Goal: Use online tool/utility

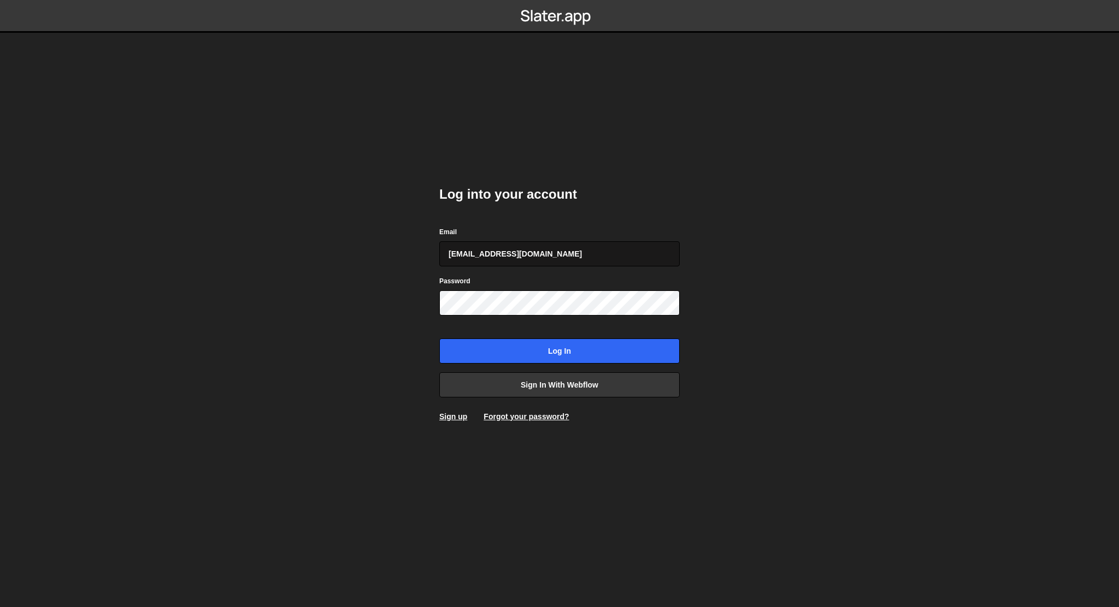
click at [617, 251] on input "[EMAIL_ADDRESS][DOMAIN_NAME]" at bounding box center [559, 253] width 240 height 25
type input "[EMAIL_ADDRESS][DOMAIN_NAME]"
click at [600, 357] on input "Log in" at bounding box center [559, 351] width 240 height 25
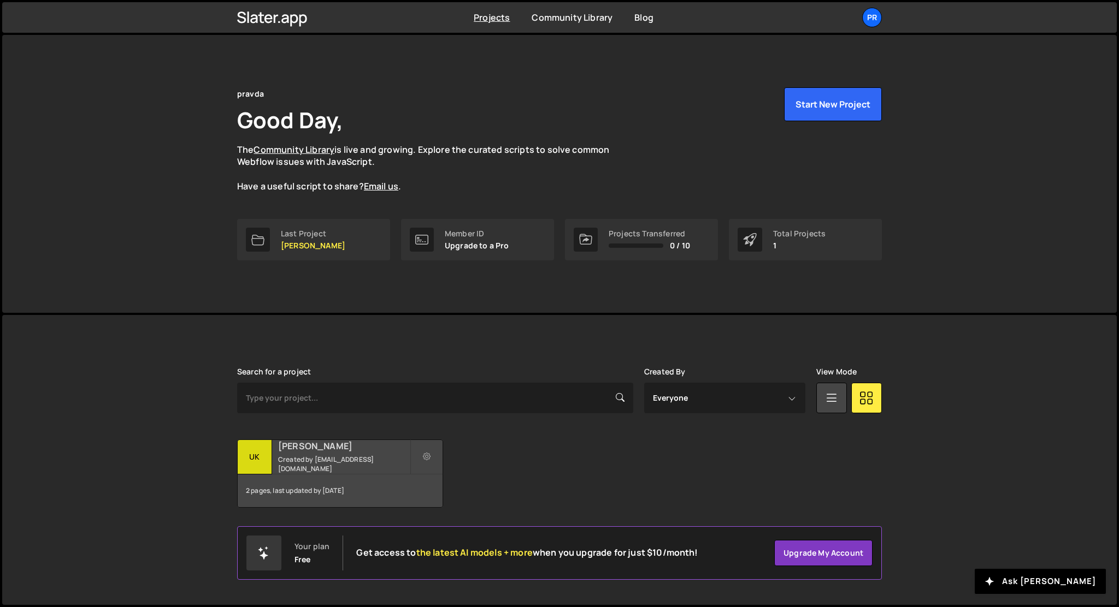
click at [327, 451] on h2 "Ukr Pravda" at bounding box center [344, 446] width 132 height 12
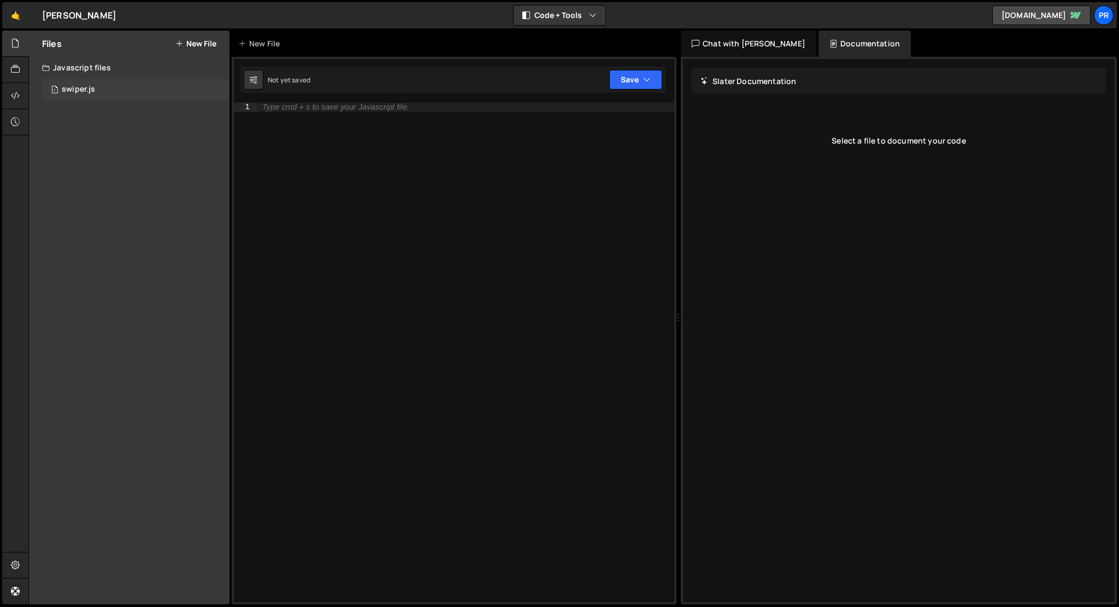
click at [99, 90] on div "1 swiper.js 0" at bounding box center [135, 90] width 187 height 22
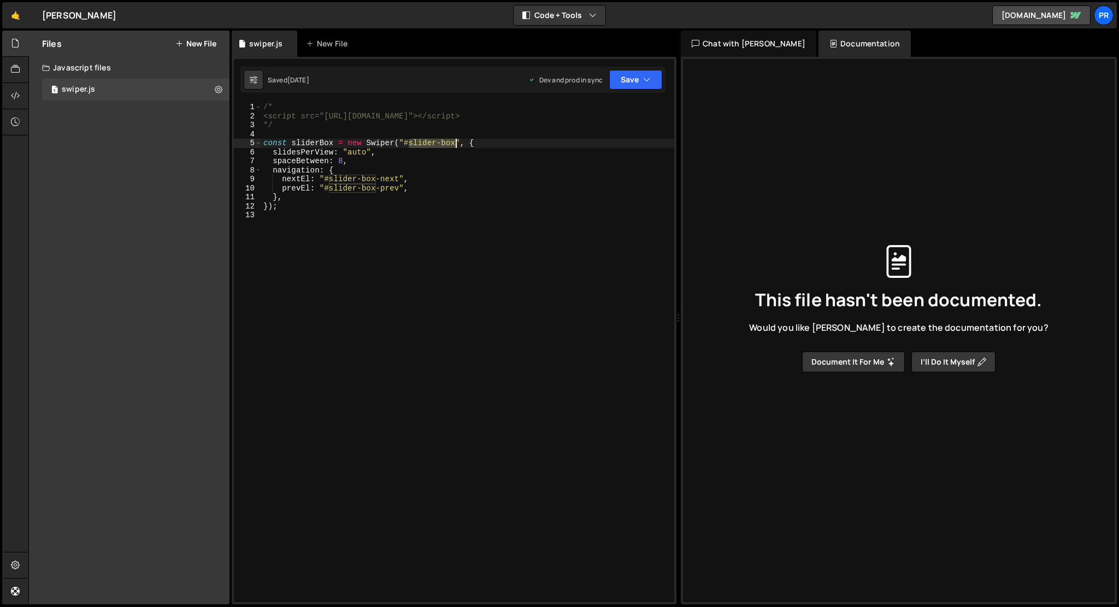
drag, startPoint x: 409, startPoint y: 144, endPoint x: 455, endPoint y: 144, distance: 46.4
click at [455, 144] on div "/* <script src="https://cdn.jsdelivr.net/npm/swiper@11/swiper-bundle.min.js"></…" at bounding box center [467, 362] width 413 height 518
click at [338, 178] on div "/* <script src="https://cdn.jsdelivr.net/npm/swiper@11/swiper-bundle.min.js"></…" at bounding box center [467, 362] width 413 height 518
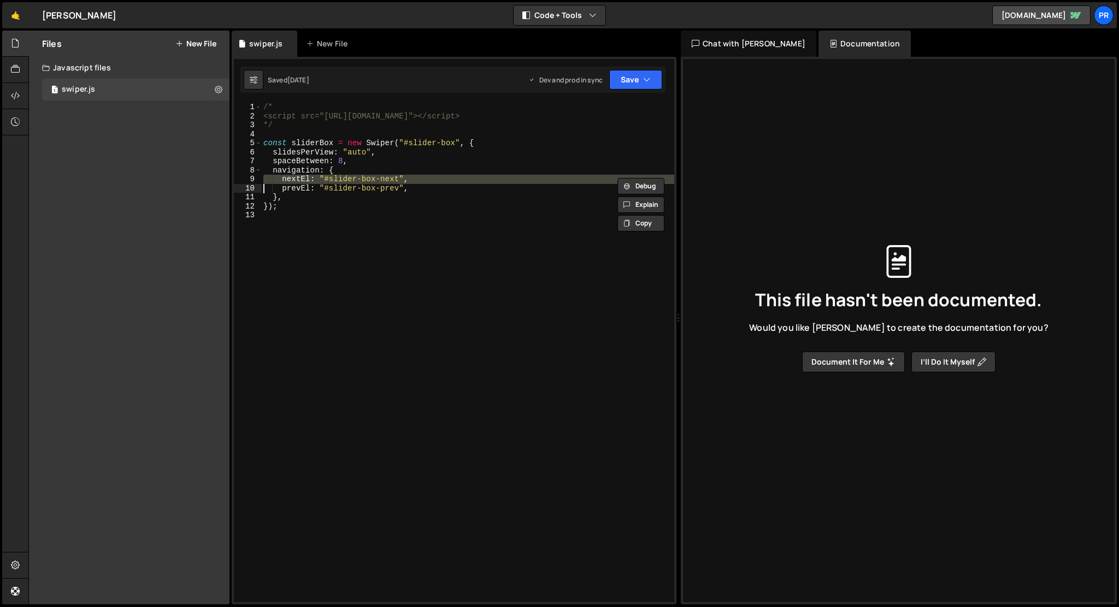
click at [338, 178] on div "/* <script src="https://cdn.jsdelivr.net/npm/swiper@11/swiper-bundle.min.js"></…" at bounding box center [467, 353] width 413 height 500
type textarea "nextEl: "#slider-box-next","
drag, startPoint x: 329, startPoint y: 179, endPoint x: 381, endPoint y: 176, distance: 52.5
click at [381, 176] on div "/* <script src="https://cdn.jsdelivr.net/npm/swiper@11/swiper-bundle.min.js"></…" at bounding box center [467, 362] width 413 height 518
click at [372, 250] on div "/* <script src="https://cdn.jsdelivr.net/npm/swiper@11/swiper-bundle.min.js"></…" at bounding box center [467, 362] width 413 height 518
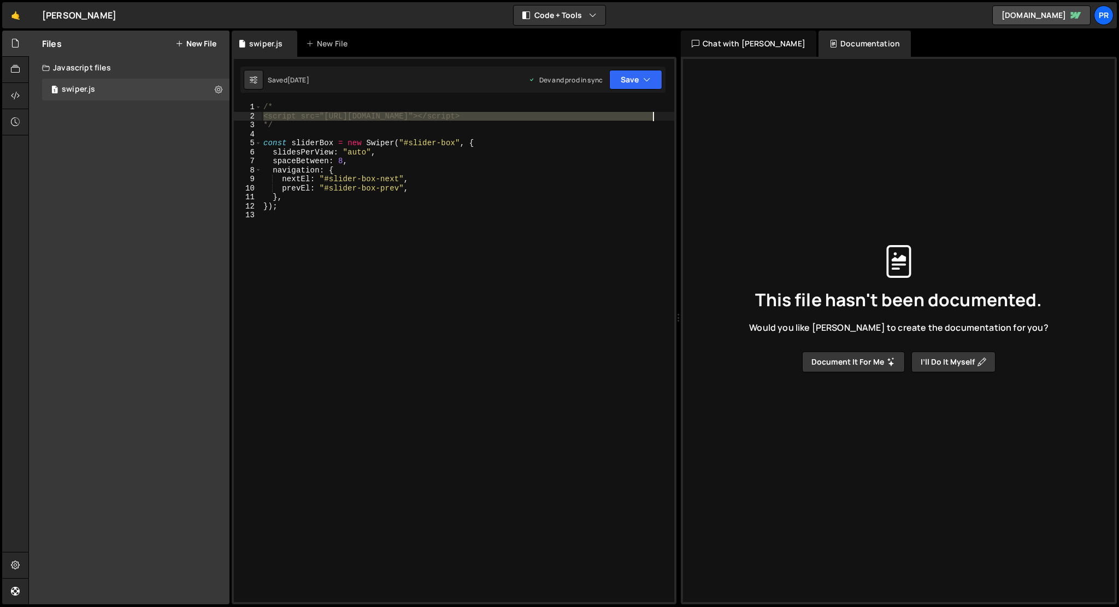
drag, startPoint x: 263, startPoint y: 116, endPoint x: 760, endPoint y: 116, distance: 497.0
click at [760, 116] on div "Files New File Javascript files 1 swiper.js 0 CSS files Copy share link Edit Fi…" at bounding box center [573, 318] width 1090 height 575
type textarea "});"
